Goal: Check status: Check status

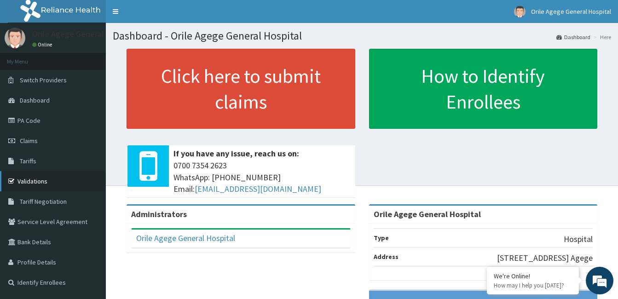
click at [27, 181] on link "Validations" at bounding box center [53, 181] width 106 height 20
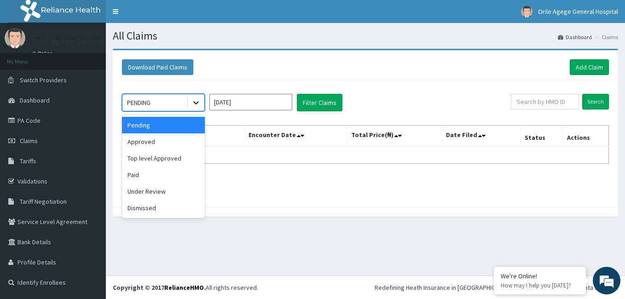
click at [194, 101] on icon at bounding box center [196, 102] width 9 height 9
click at [169, 175] on div "Paid" at bounding box center [163, 175] width 83 height 17
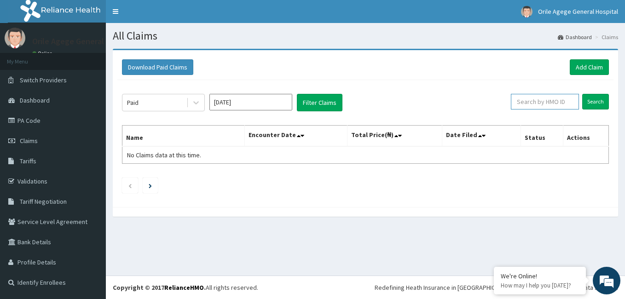
click at [561, 104] on input "text" at bounding box center [545, 102] width 68 height 16
click at [55, 120] on link "PA Code" at bounding box center [53, 121] width 106 height 20
click at [560, 100] on input "text" at bounding box center [545, 102] width 68 height 16
paste input "lti/10148/a"
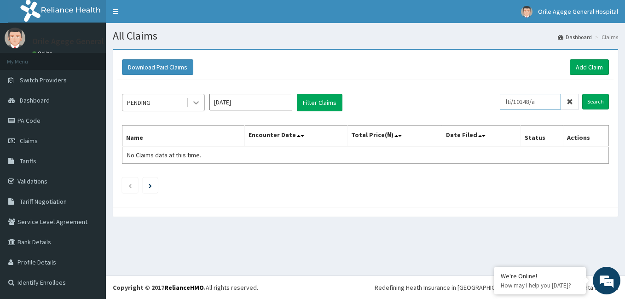
type input "lti/10148/a"
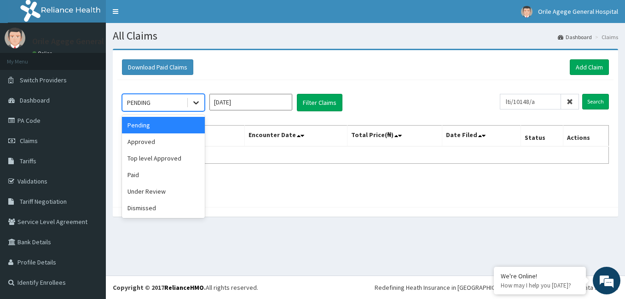
click at [196, 104] on icon at bounding box center [196, 103] width 6 height 3
click at [126, 180] on div "Paid" at bounding box center [163, 175] width 83 height 17
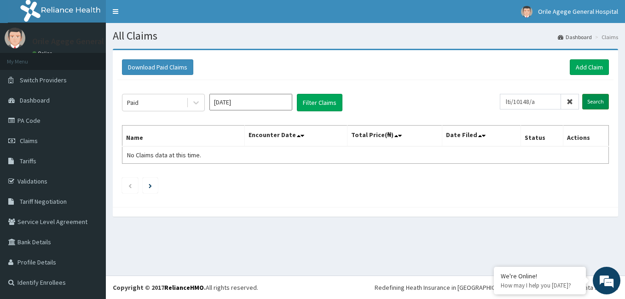
click at [595, 96] on input "Search" at bounding box center [596, 102] width 27 height 16
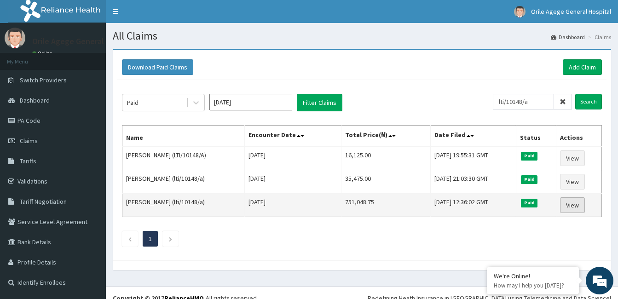
click at [578, 200] on link "View" at bounding box center [572, 206] width 25 height 16
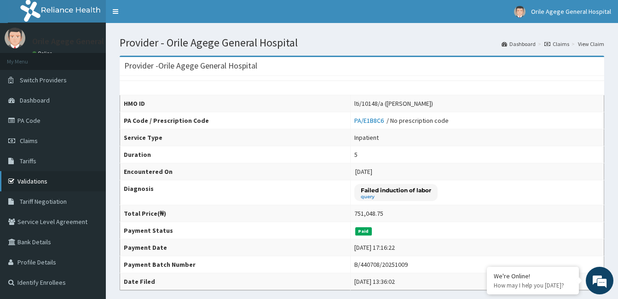
click at [35, 181] on link "Validations" at bounding box center [53, 181] width 106 height 20
